Goal: Browse casually

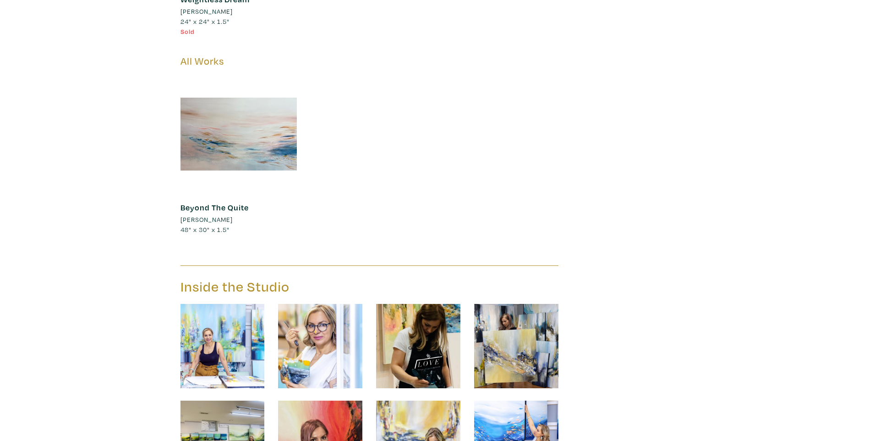
scroll to position [13193, 0]
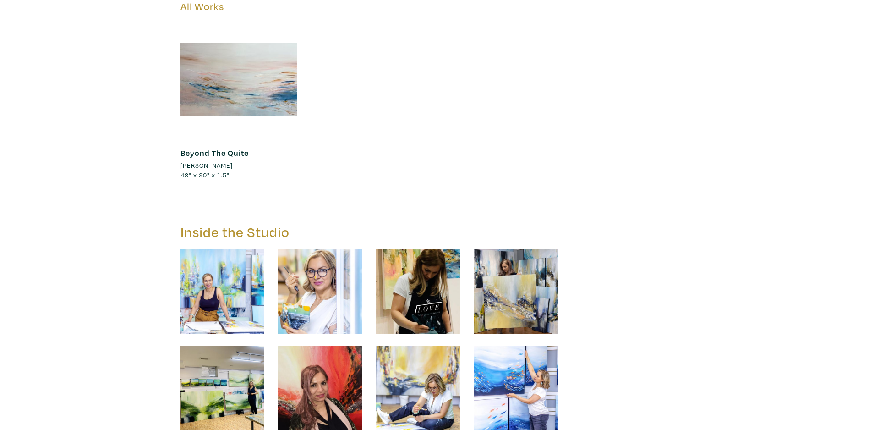
click at [318, 346] on img at bounding box center [320, 388] width 84 height 84
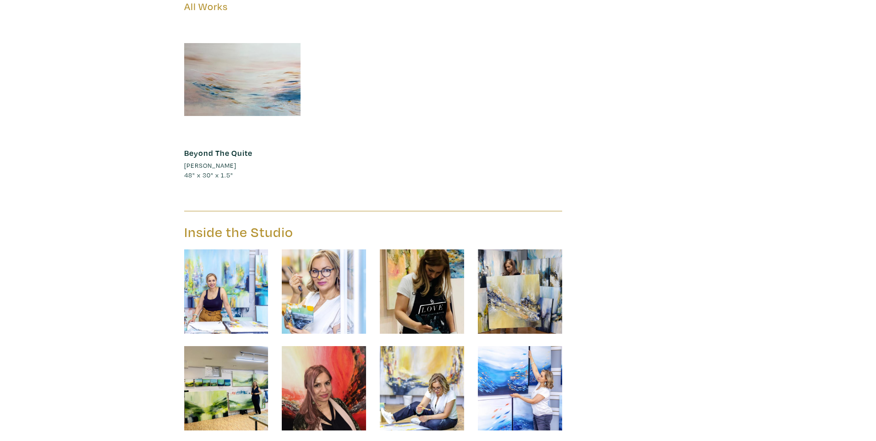
scroll to position [13676, 0]
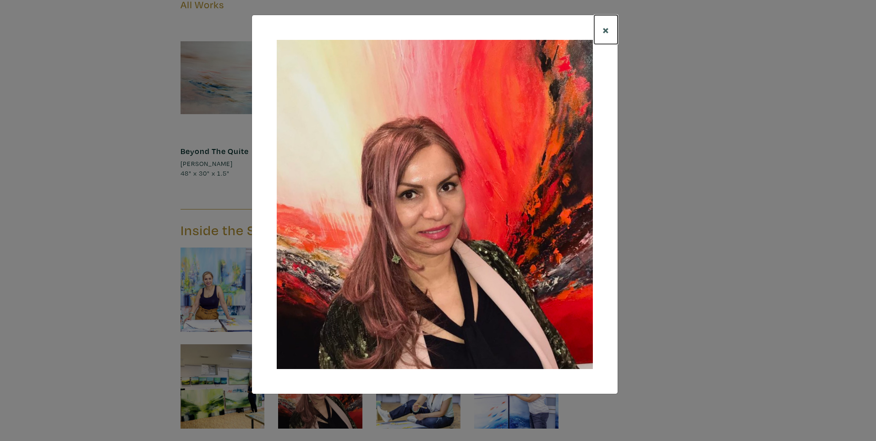
click at [604, 30] on span "×" at bounding box center [605, 30] width 7 height 16
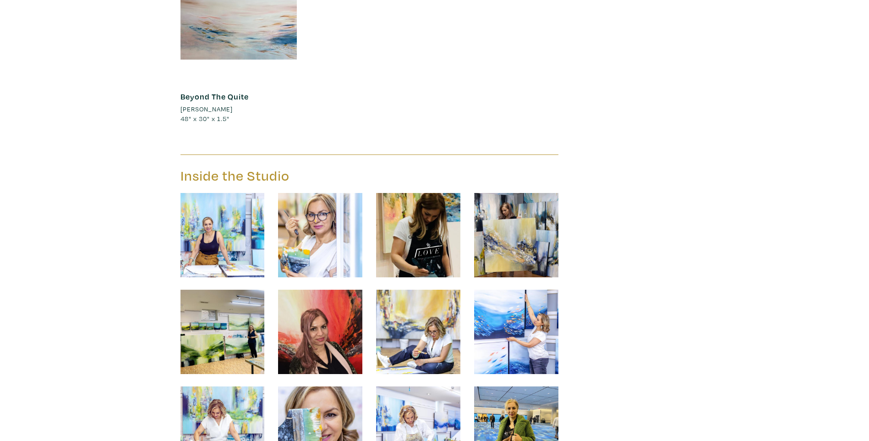
scroll to position [13814, 0]
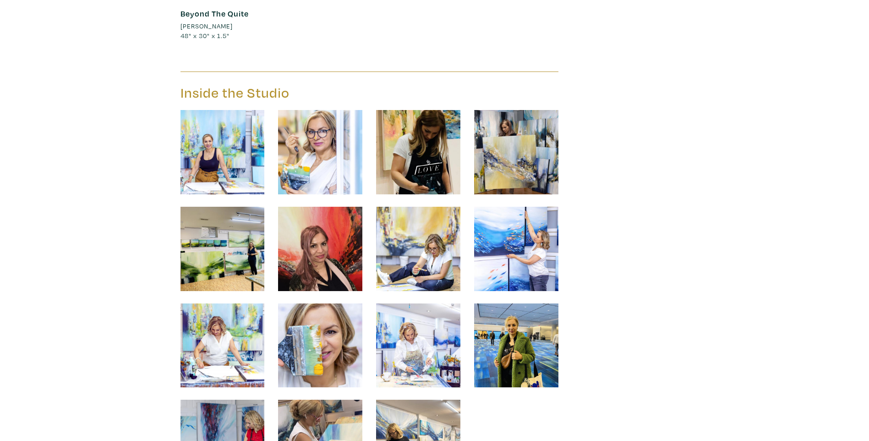
click at [511, 307] on img at bounding box center [516, 345] width 84 height 84
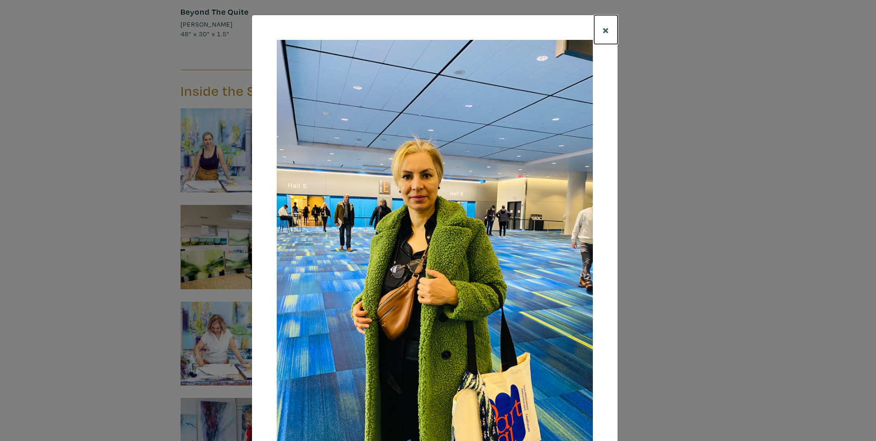
click at [605, 29] on button "×" at bounding box center [605, 29] width 23 height 29
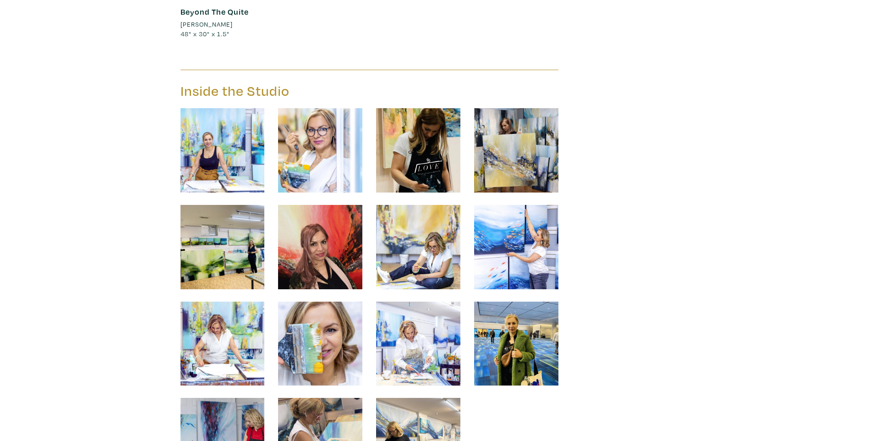
click at [349, 301] on img at bounding box center [320, 343] width 84 height 84
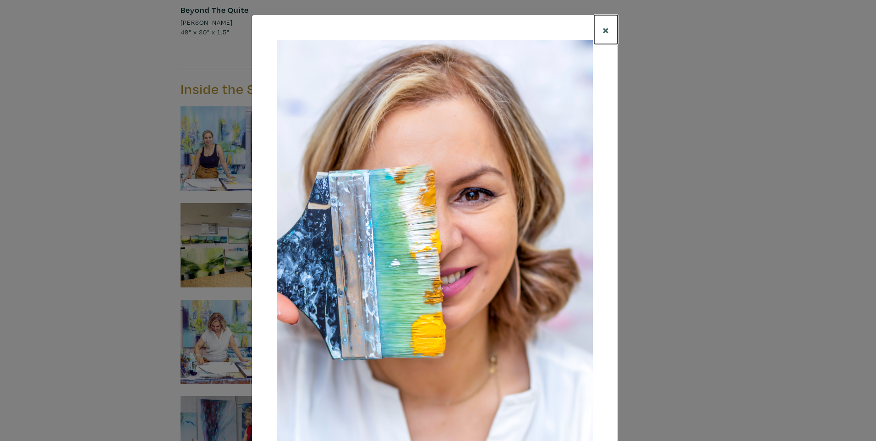
click at [604, 28] on span "×" at bounding box center [605, 30] width 7 height 16
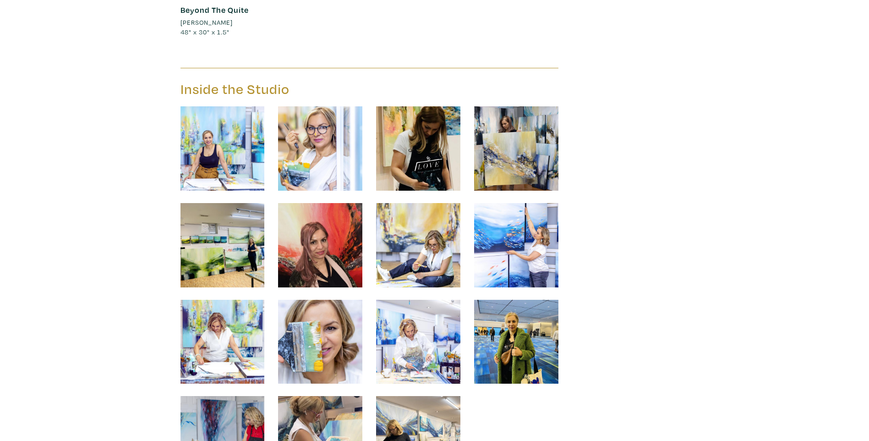
click at [400, 396] on img at bounding box center [418, 438] width 84 height 84
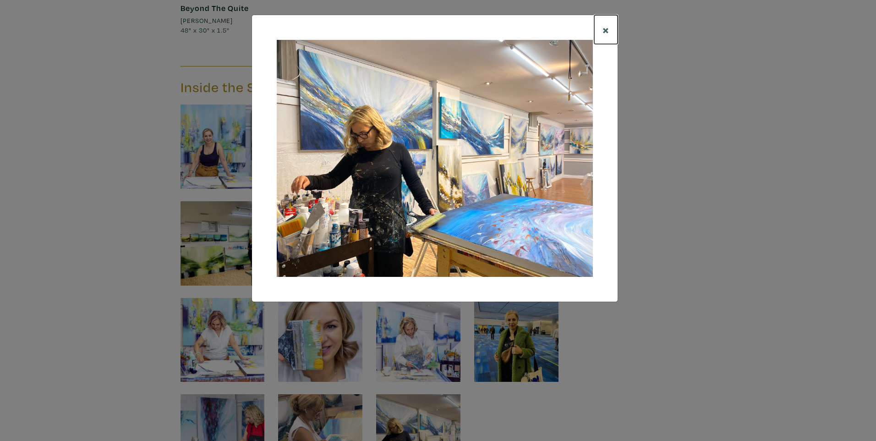
click at [607, 29] on span "×" at bounding box center [605, 30] width 7 height 16
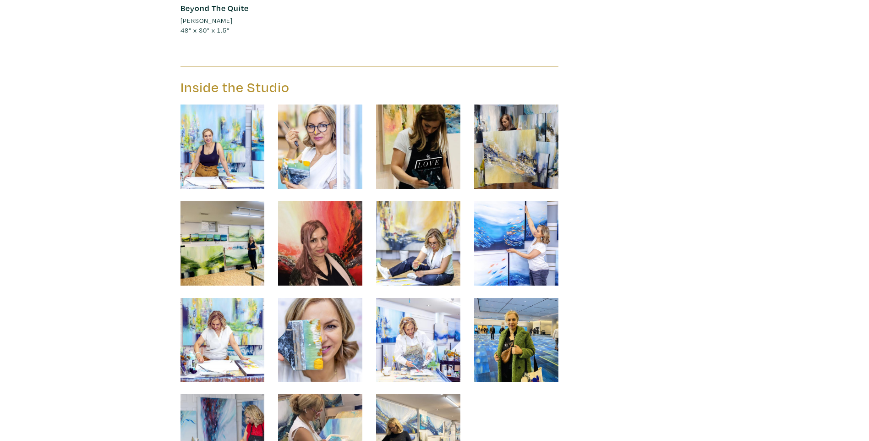
click at [299, 394] on img at bounding box center [320, 436] width 84 height 84
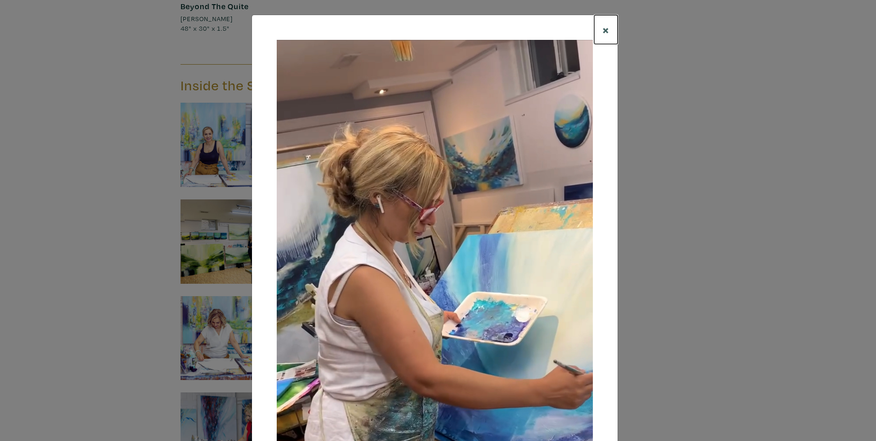
click at [602, 29] on span "×" at bounding box center [605, 30] width 7 height 16
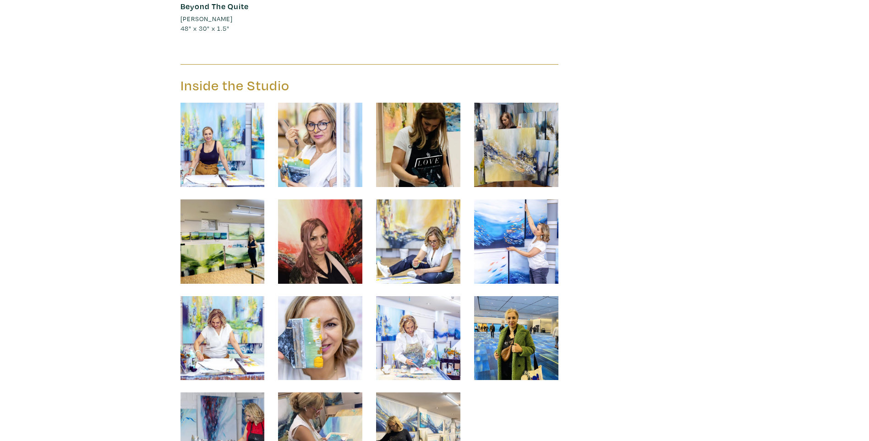
click at [219, 103] on img at bounding box center [222, 145] width 84 height 84
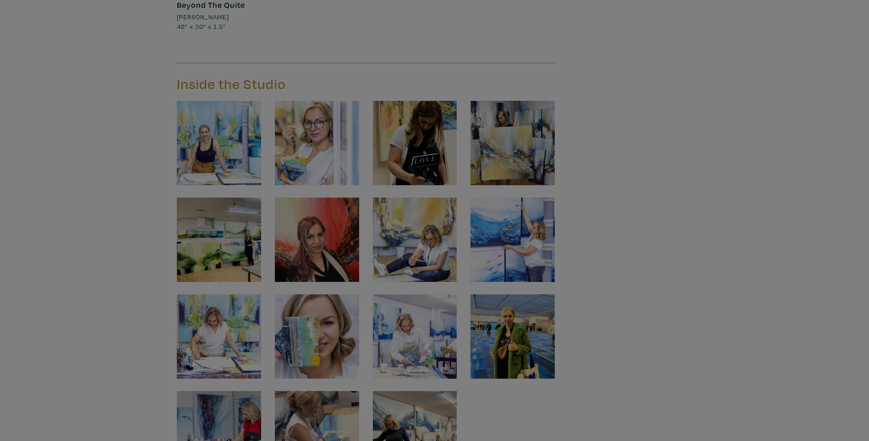
scroll to position [13823, 0]
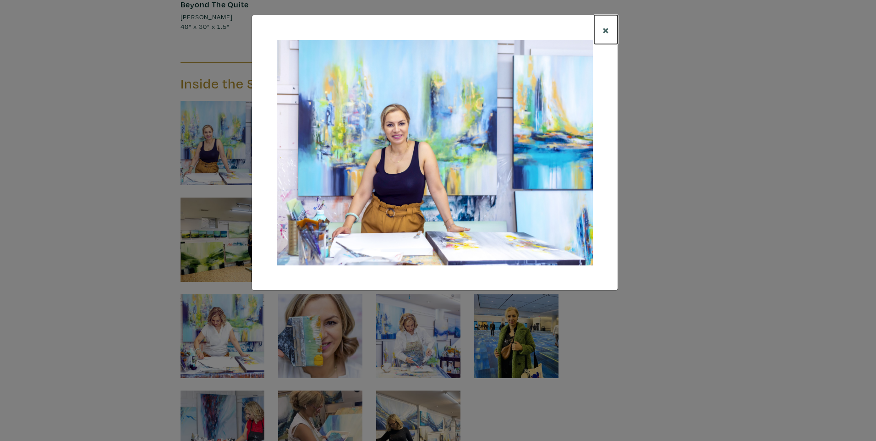
drag, startPoint x: 609, startPoint y: 30, endPoint x: 443, endPoint y: 0, distance: 167.9
click at [604, 30] on span "×" at bounding box center [605, 30] width 7 height 16
